Goal: Navigation & Orientation: Find specific page/section

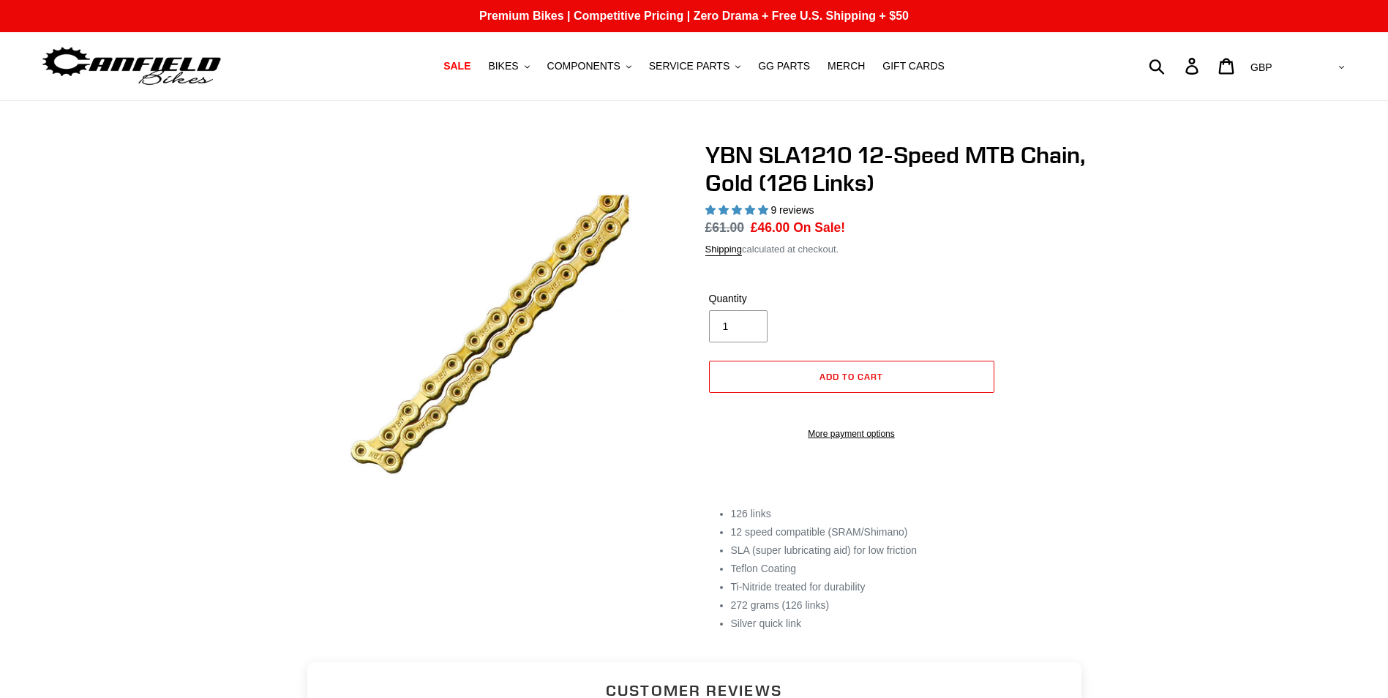
select select "highest-rating"
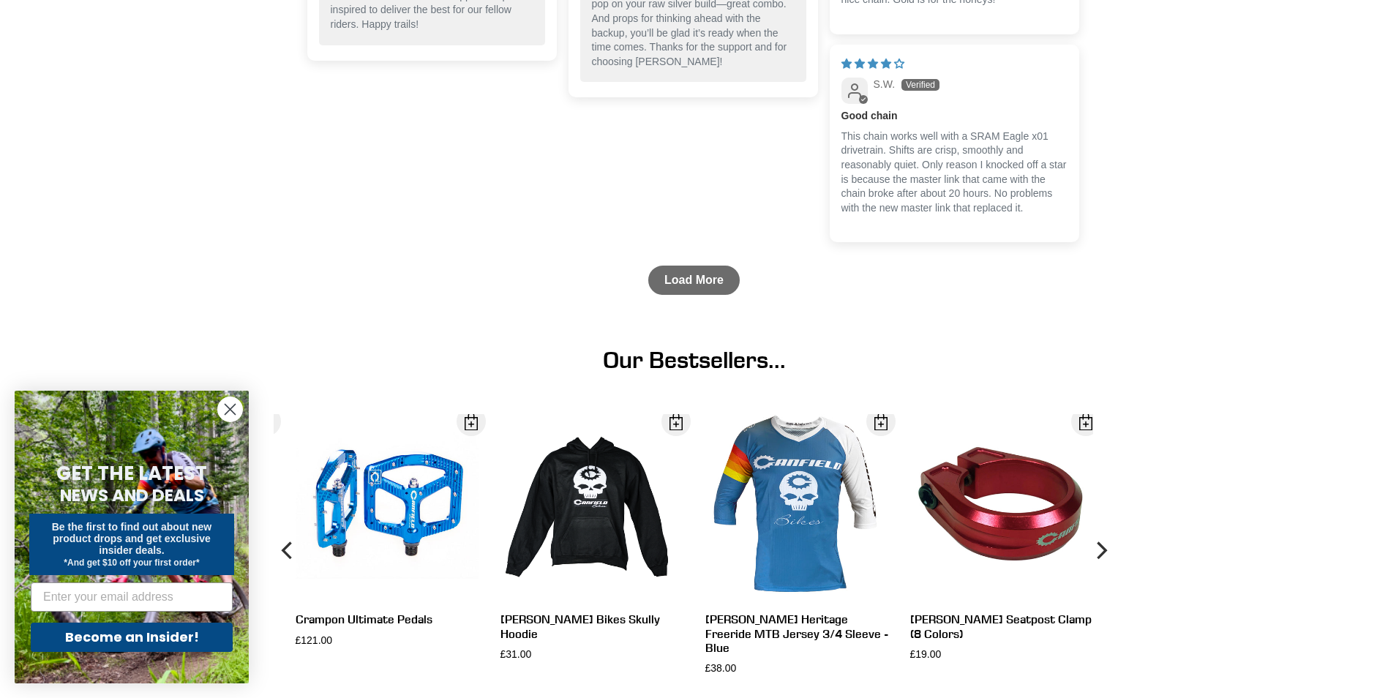
scroll to position [1390, 0]
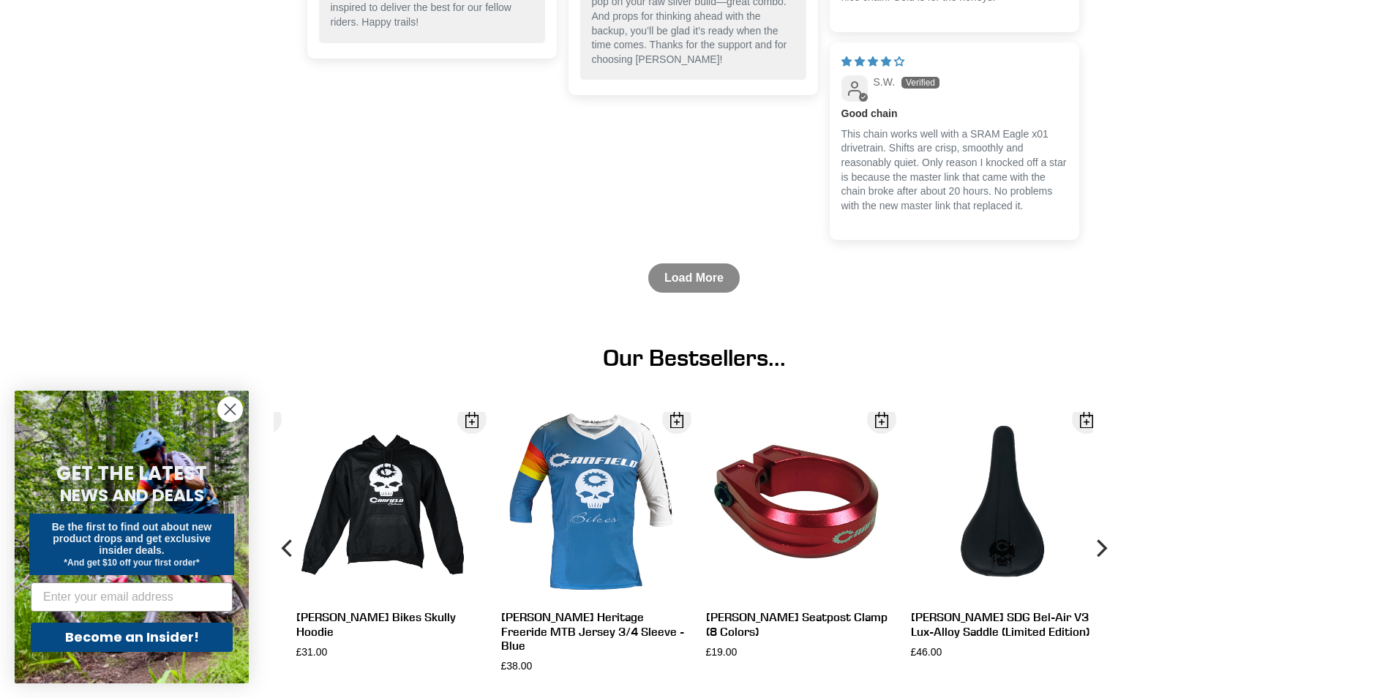
click at [676, 293] on link "Load More" at bounding box center [693, 277] width 91 height 29
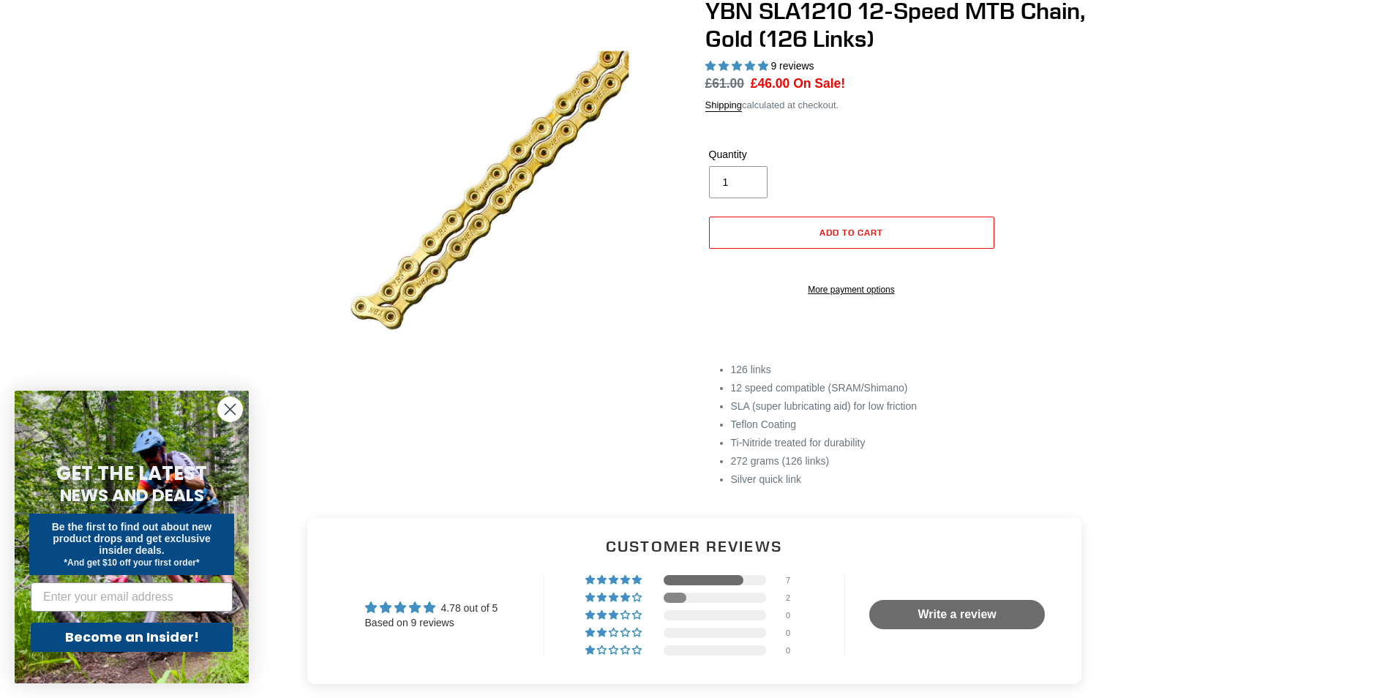
scroll to position [0, 0]
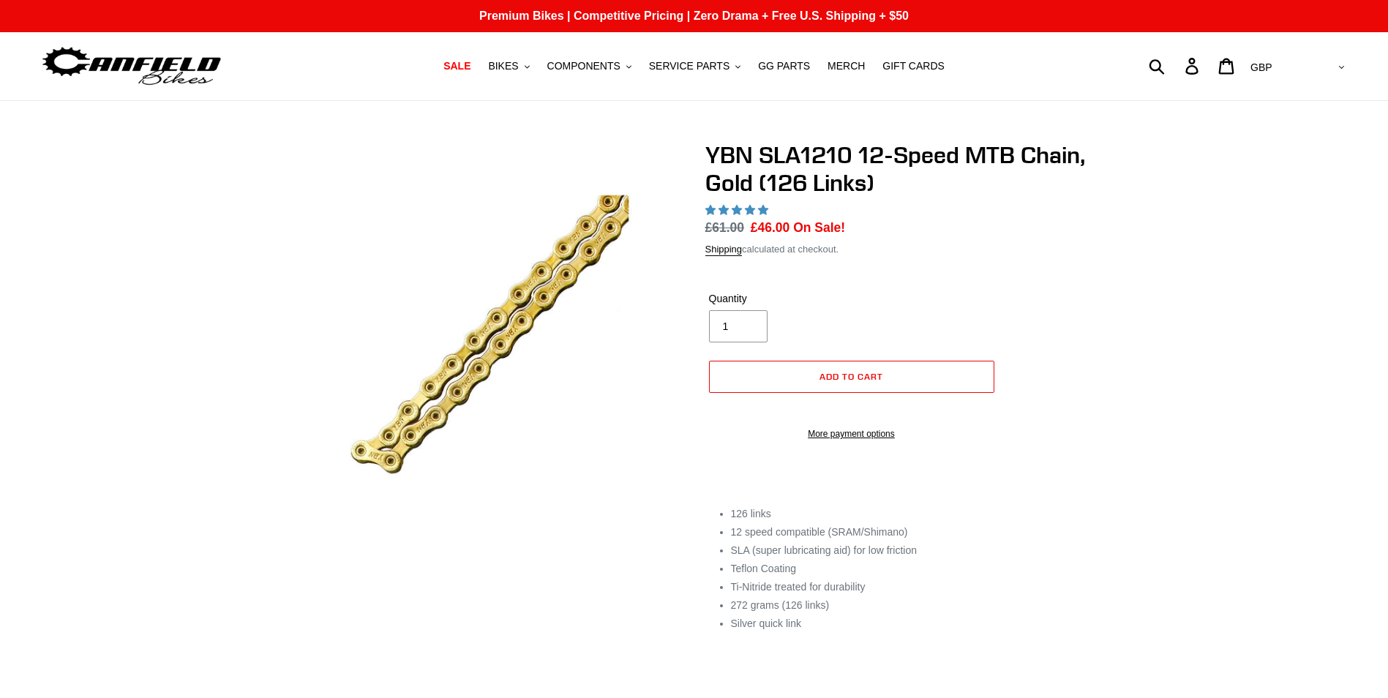
select select "highest-rating"
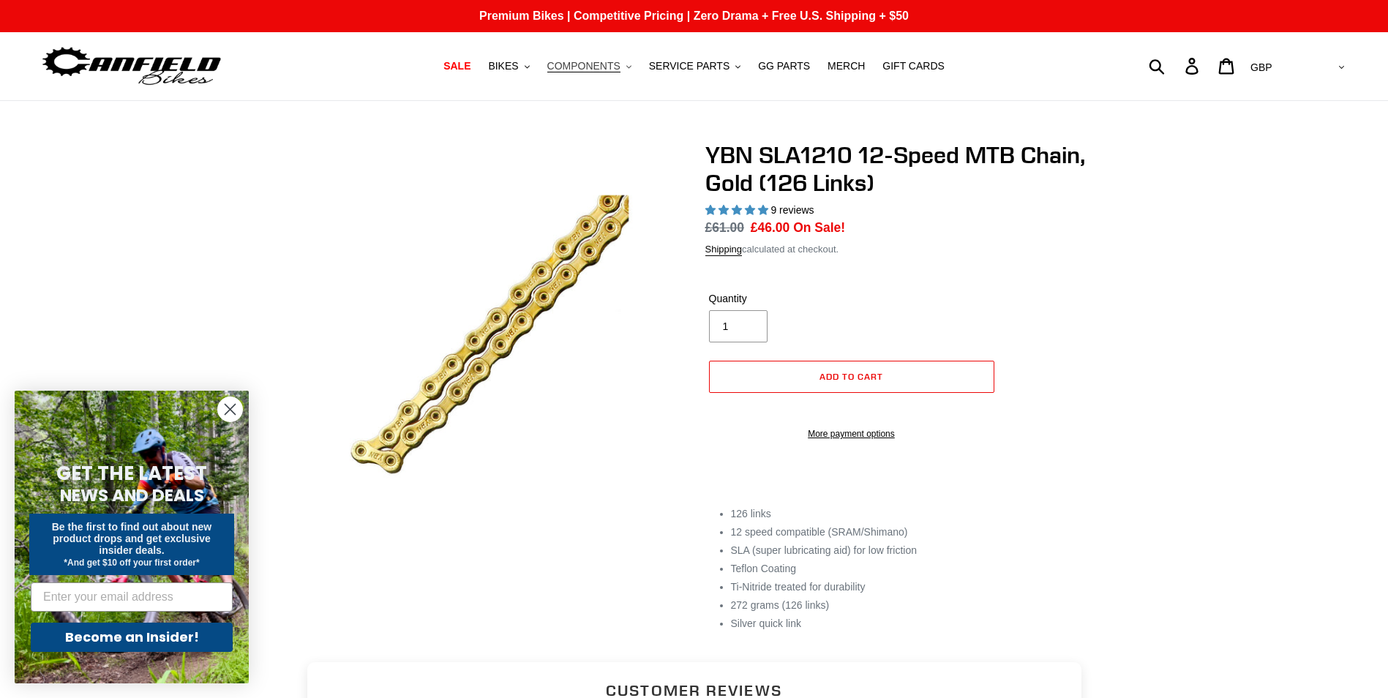
click at [619, 64] on span "COMPONENTS" at bounding box center [583, 66] width 73 height 12
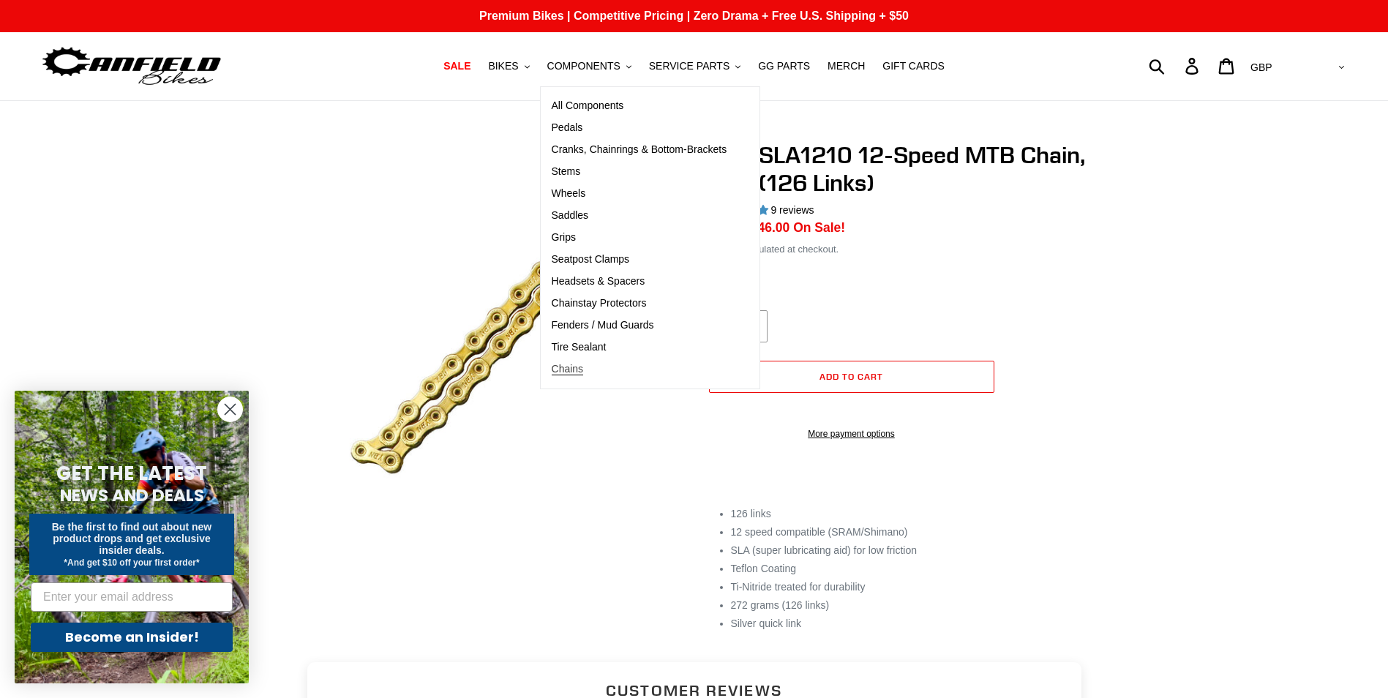
click at [581, 367] on span "Chains" at bounding box center [568, 369] width 32 height 12
